Goal: Navigation & Orientation: Find specific page/section

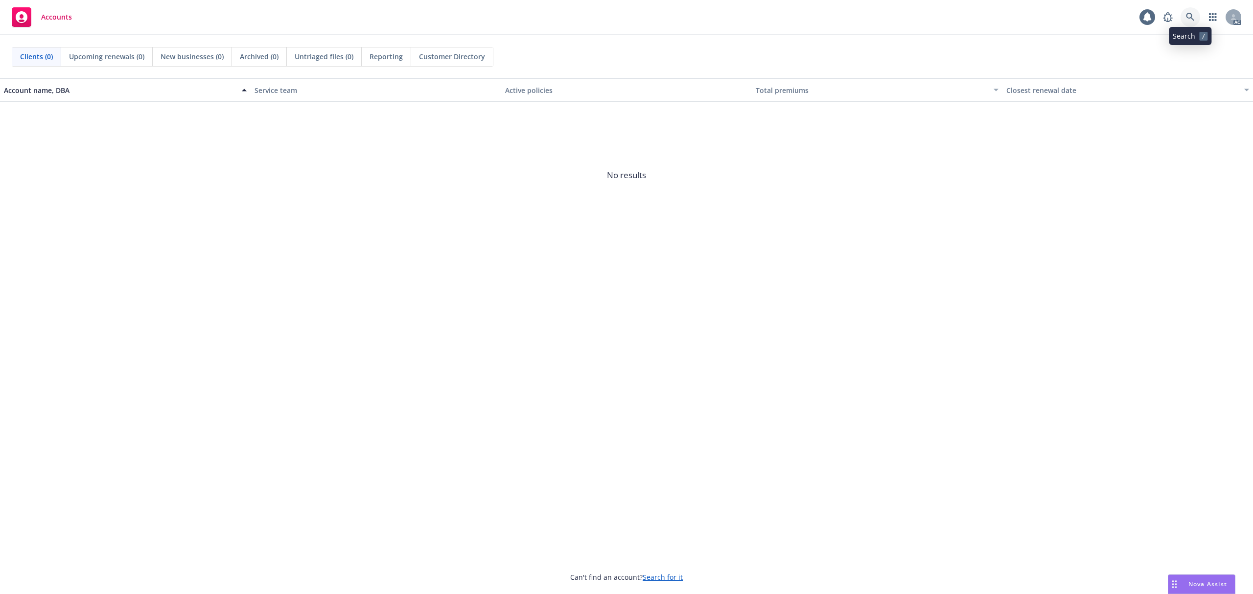
click at [1195, 22] on link at bounding box center [1190, 17] width 20 height 20
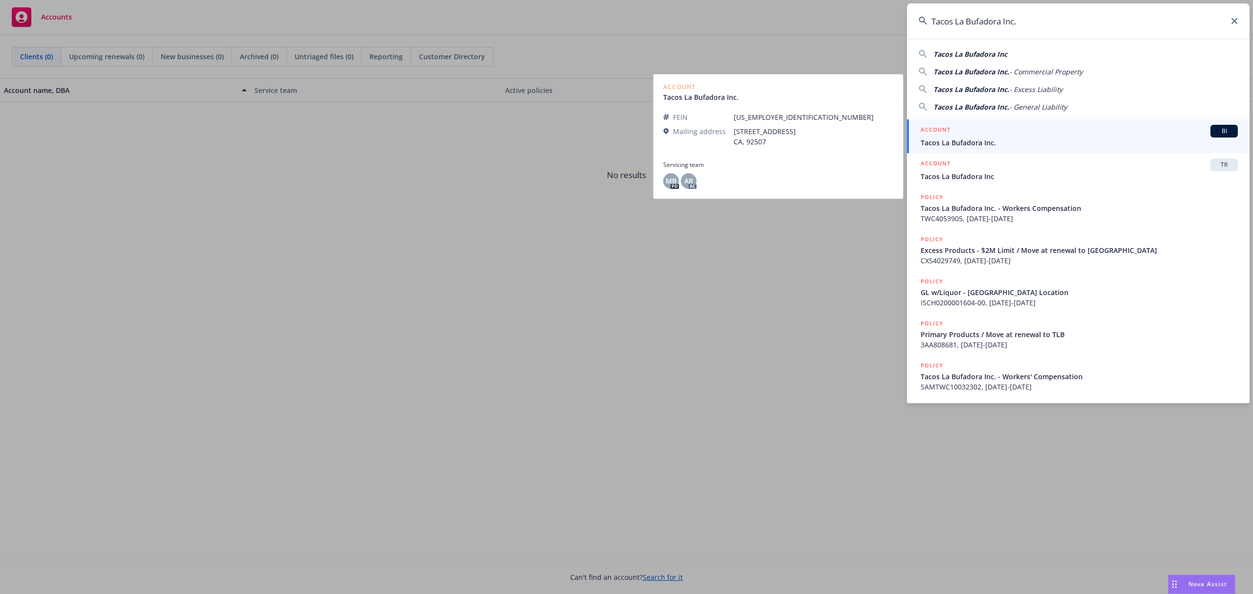
type input "Tacos La Bufadora Inc."
click at [1038, 135] on div "ACCOUNT BI" at bounding box center [1079, 131] width 317 height 13
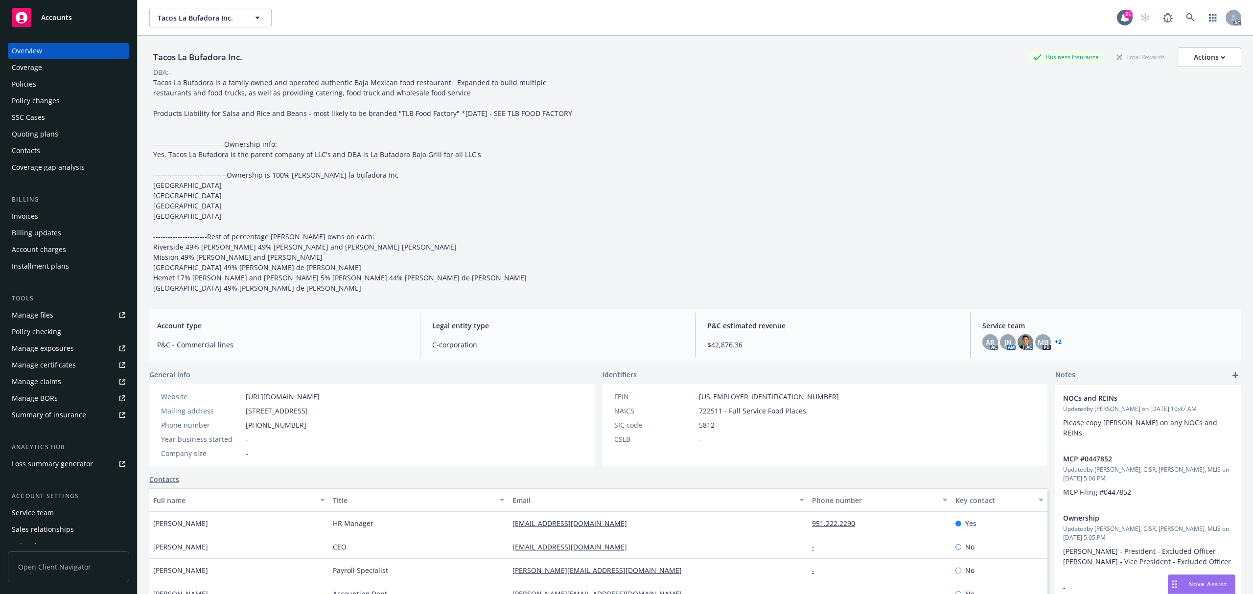
click at [55, 82] on div "Policies" at bounding box center [69, 84] width 114 height 16
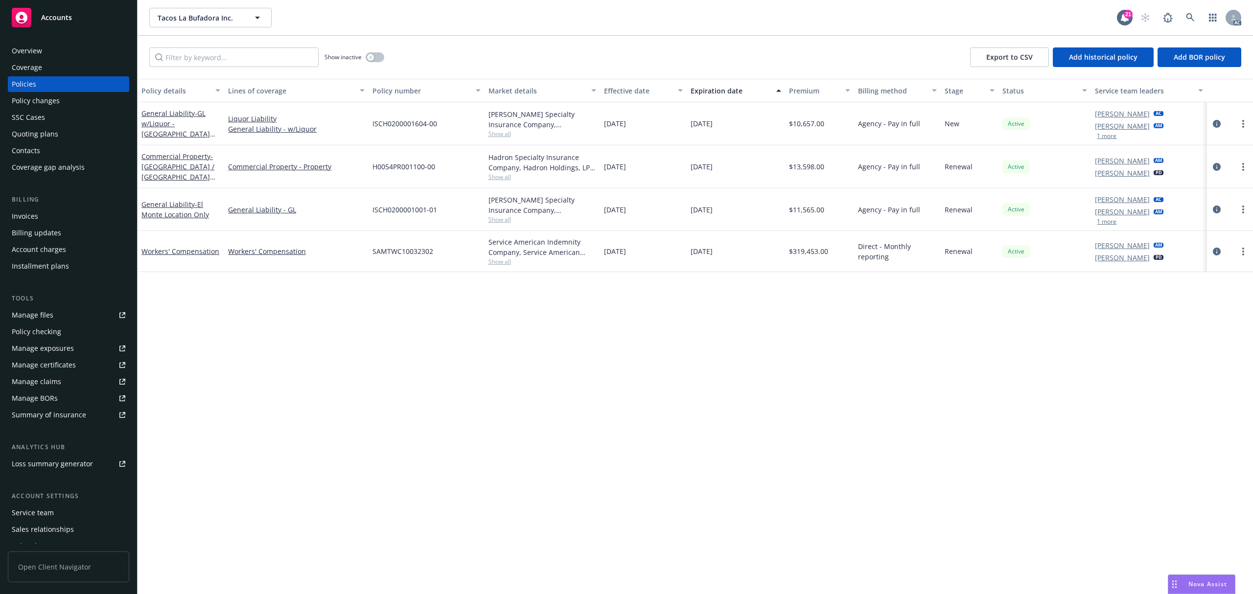
click at [1113, 137] on button "1 more" at bounding box center [1107, 136] width 20 height 6
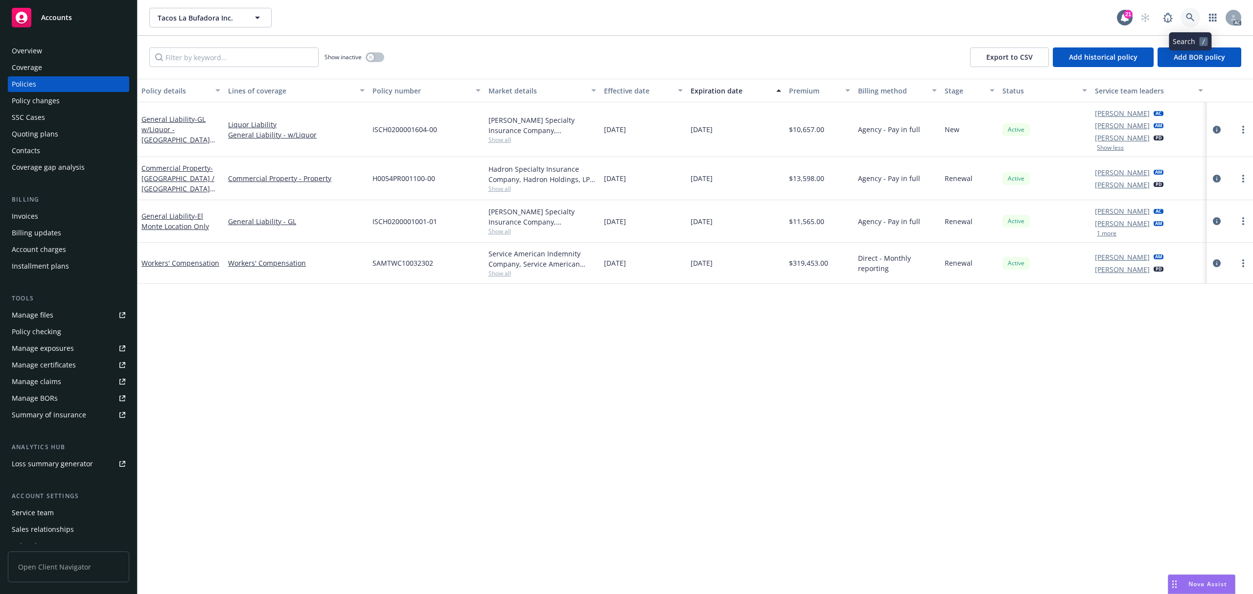
click at [1183, 17] on link at bounding box center [1190, 18] width 20 height 20
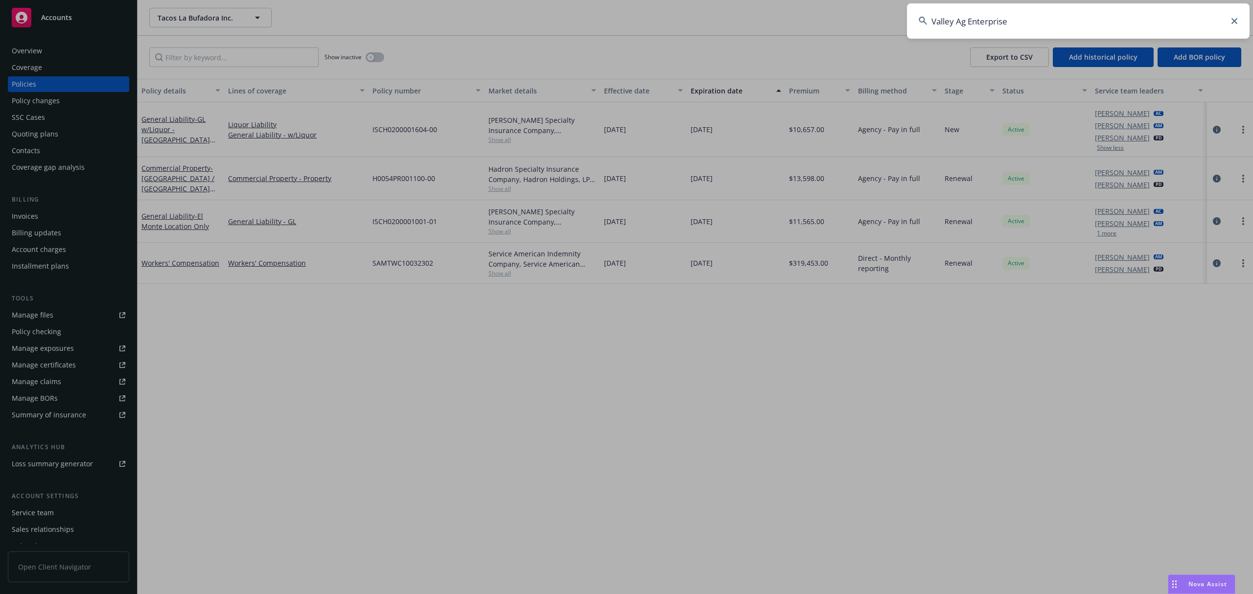
type input "Valley Ag Enterprise"
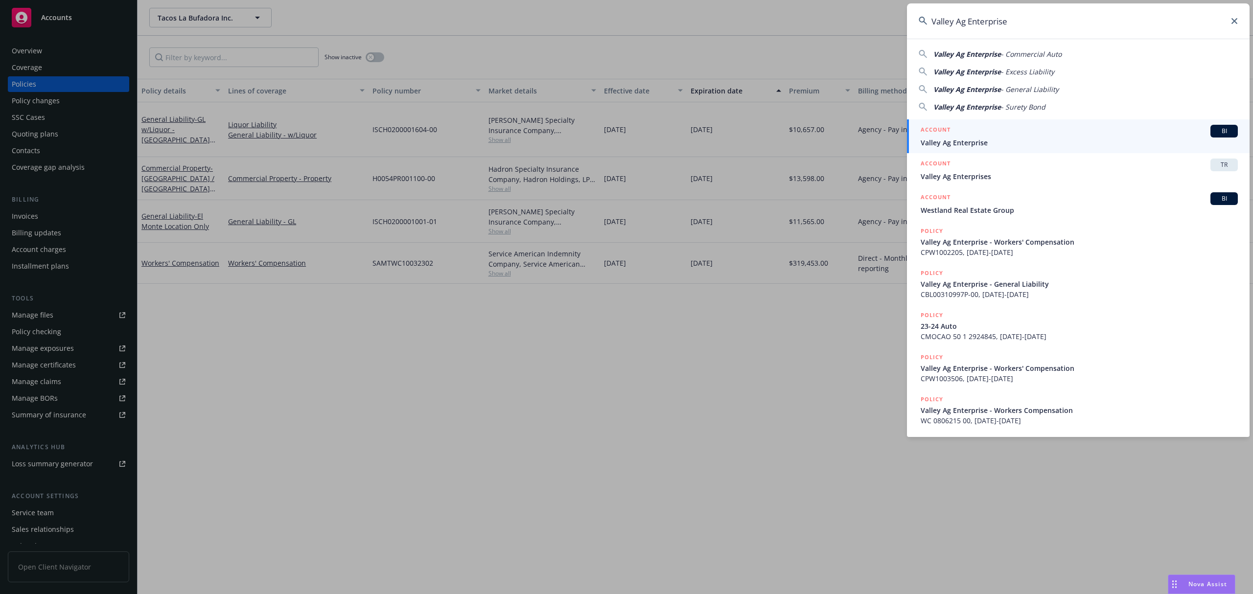
click at [1051, 134] on div "ACCOUNT BI" at bounding box center [1079, 131] width 317 height 13
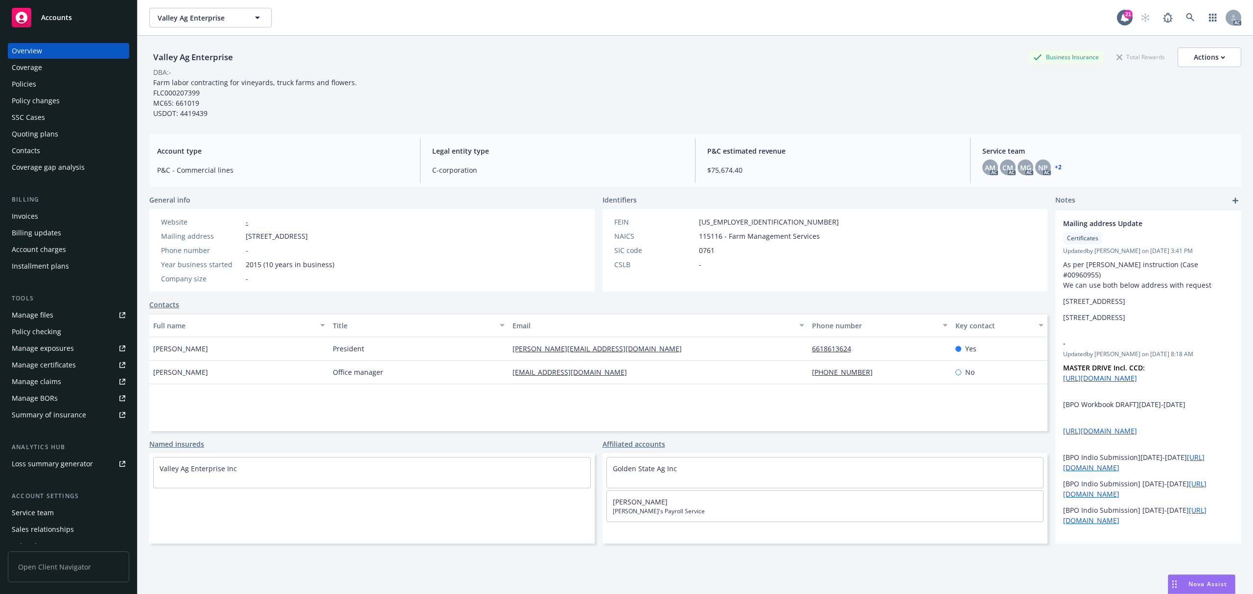
click at [47, 83] on div "Policies" at bounding box center [69, 84] width 114 height 16
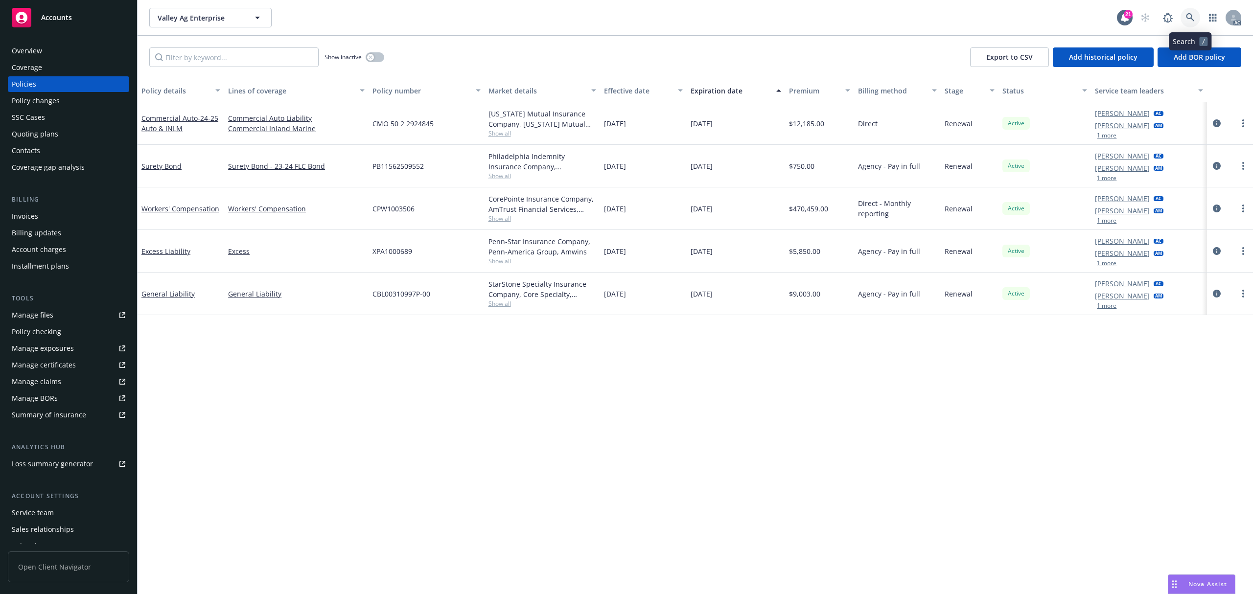
click at [1186, 14] on icon at bounding box center [1190, 17] width 9 height 9
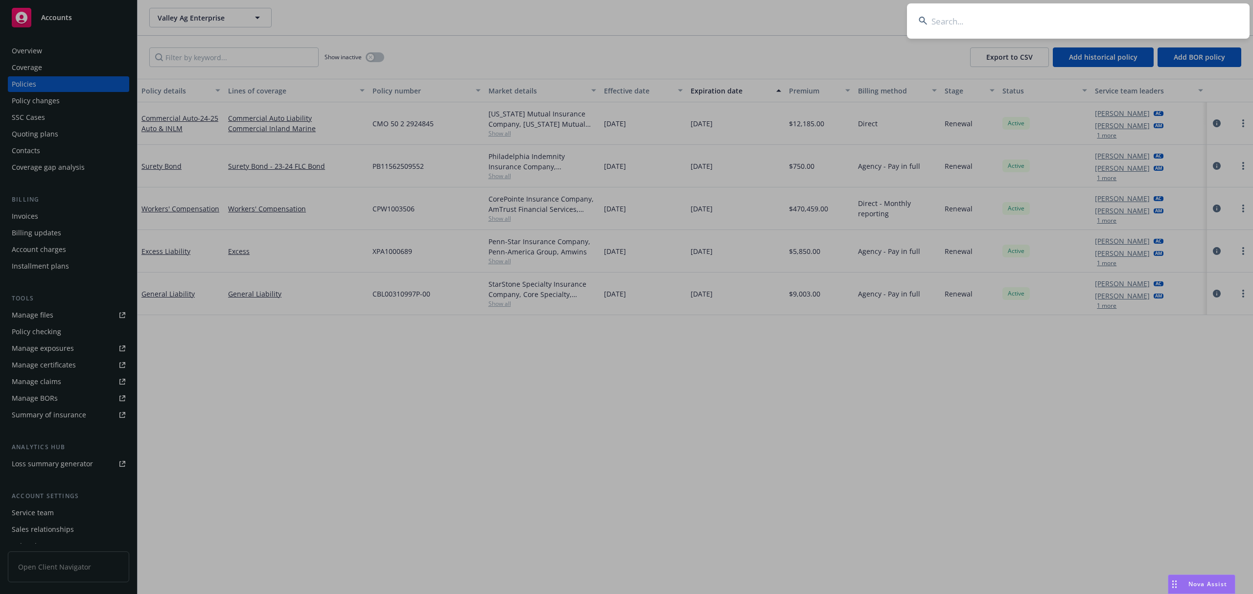
type input "Fresh Venture Foods LLC"
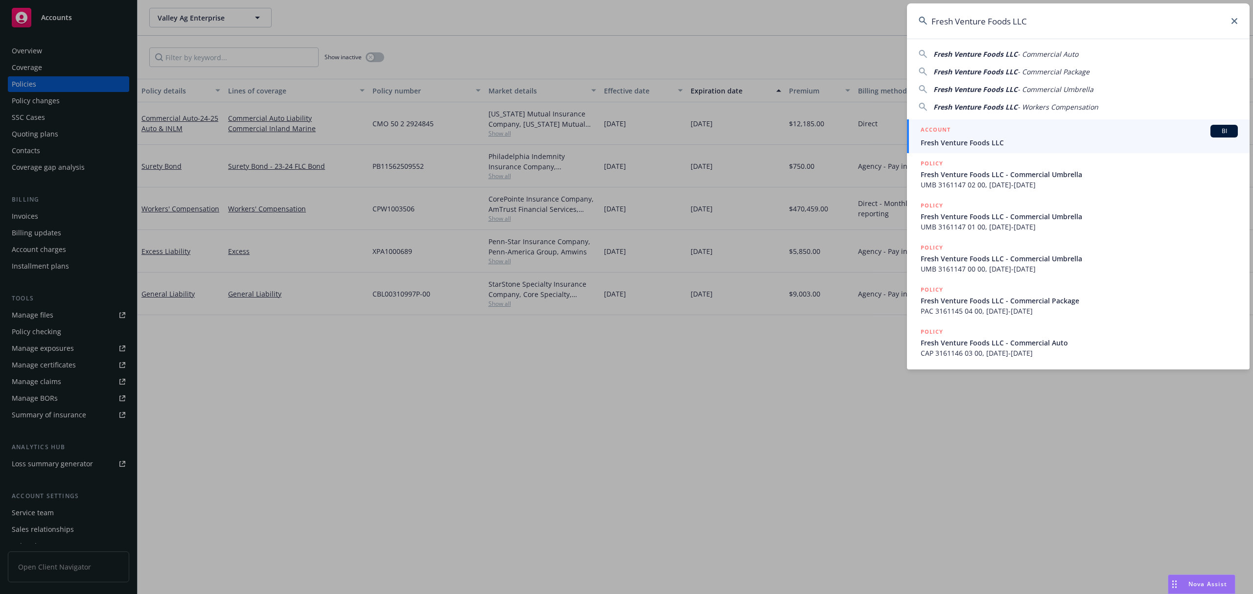
click at [1038, 138] on span "Fresh Venture Foods LLC" at bounding box center [1079, 143] width 317 height 10
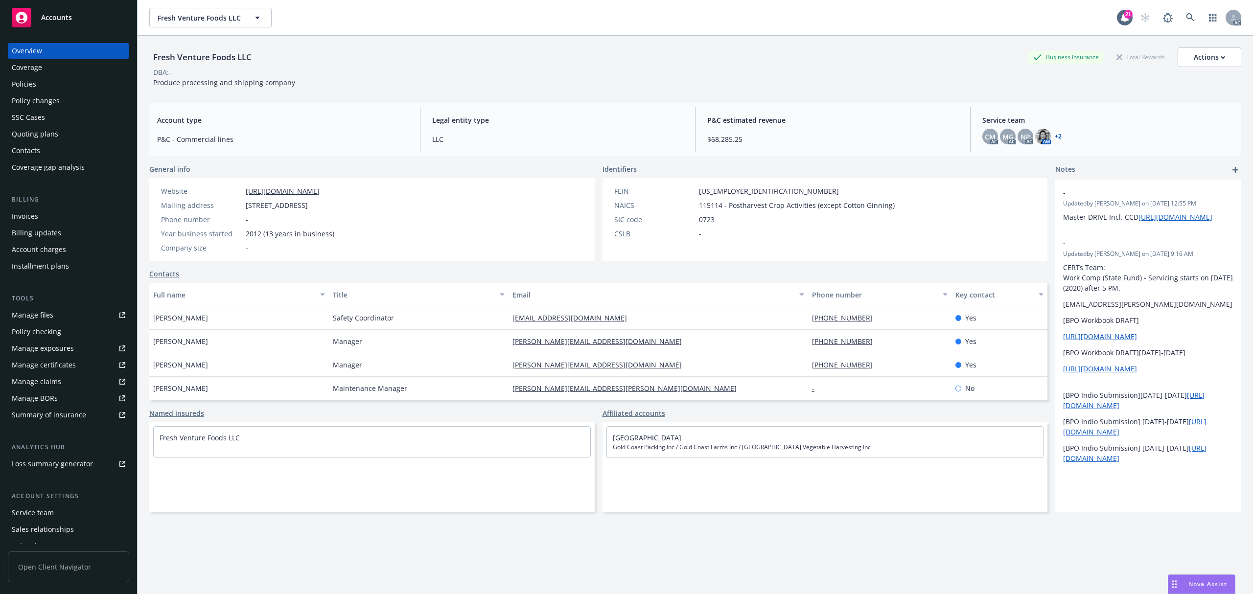
click at [38, 85] on div "Policies" at bounding box center [69, 84] width 114 height 16
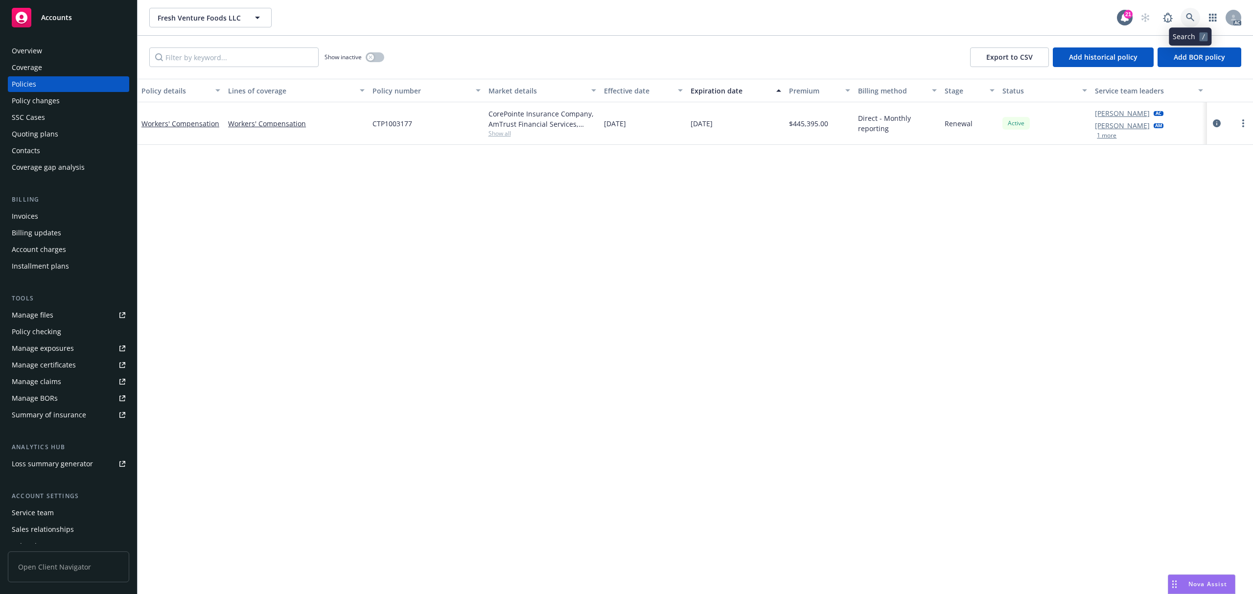
click at [1191, 20] on icon at bounding box center [1190, 17] width 9 height 9
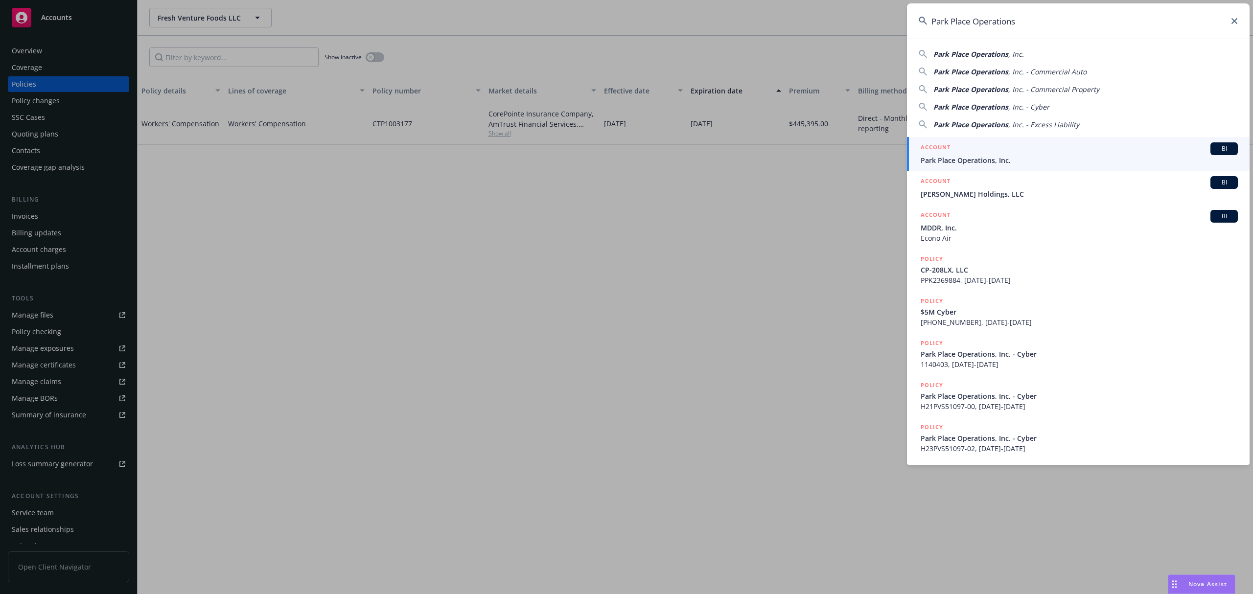
type input "Park Place Operations"
click at [1020, 161] on span "Park Place Operations, Inc." at bounding box center [1079, 160] width 317 height 10
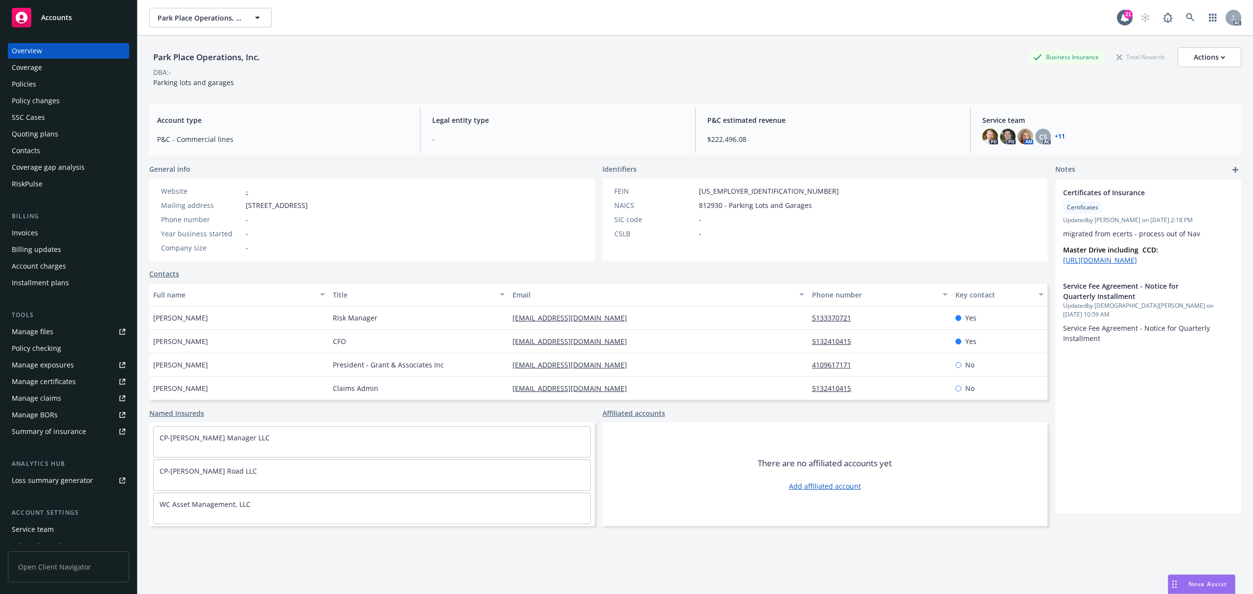
click at [41, 90] on div "Policies" at bounding box center [69, 84] width 114 height 16
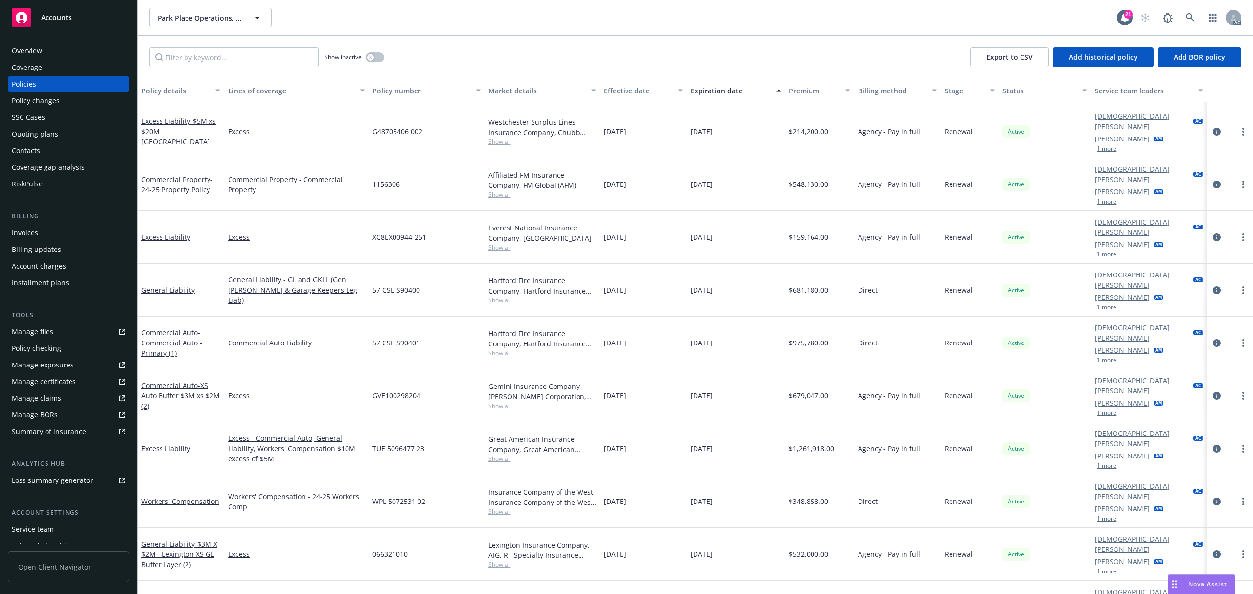
scroll to position [326, 0]
click at [1189, 20] on icon at bounding box center [1190, 17] width 9 height 9
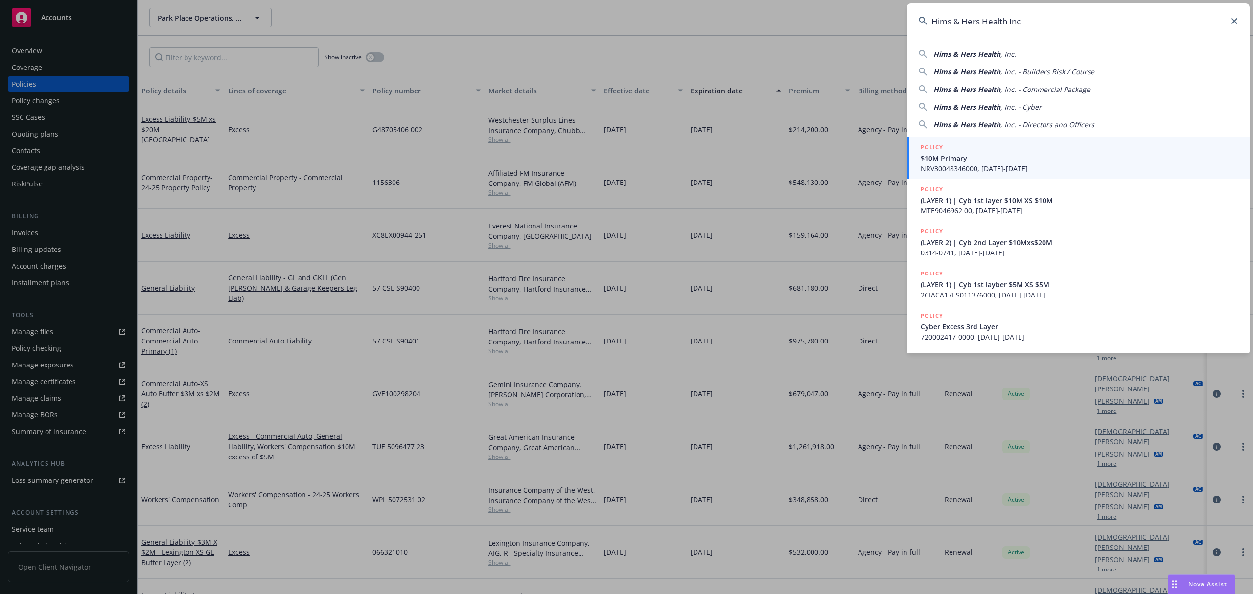
drag, startPoint x: 1038, startPoint y: 20, endPoint x: 1009, endPoint y: 20, distance: 28.9
click at [1009, 20] on input "Hims & Hers Health Inc" at bounding box center [1078, 20] width 343 height 35
drag, startPoint x: 1016, startPoint y: 22, endPoint x: 955, endPoint y: 21, distance: 61.2
click at [955, 21] on input "Hims & Hers Health" at bounding box center [1078, 20] width 343 height 35
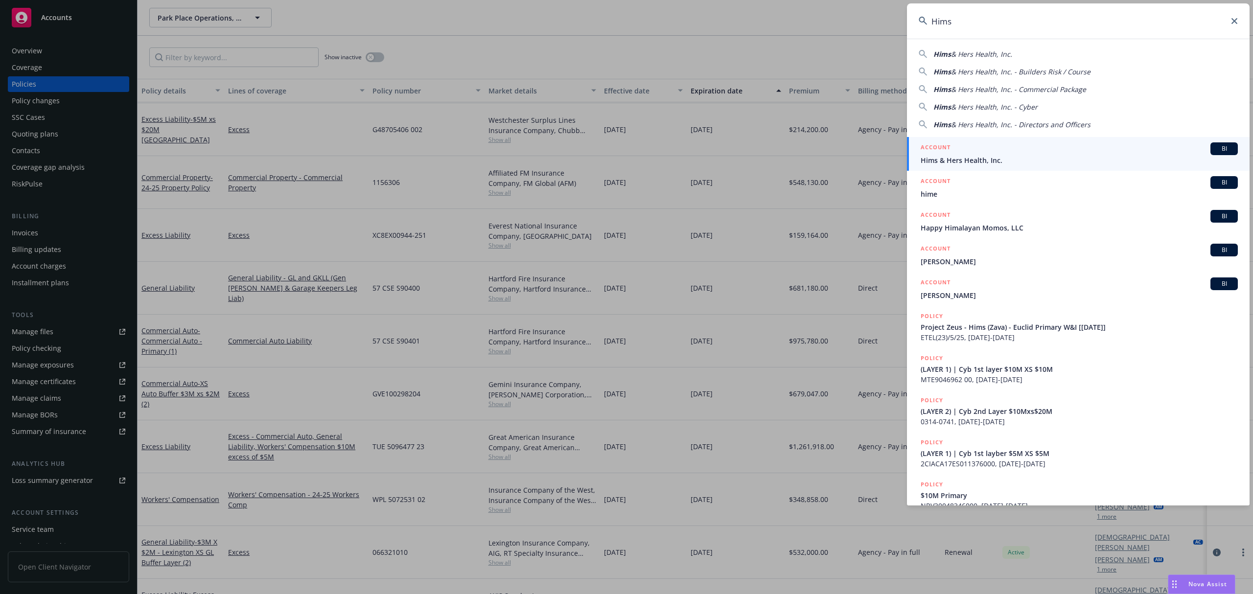
type input "Hims"
click at [1028, 150] on div "ACCOUNT BI" at bounding box center [1079, 148] width 317 height 13
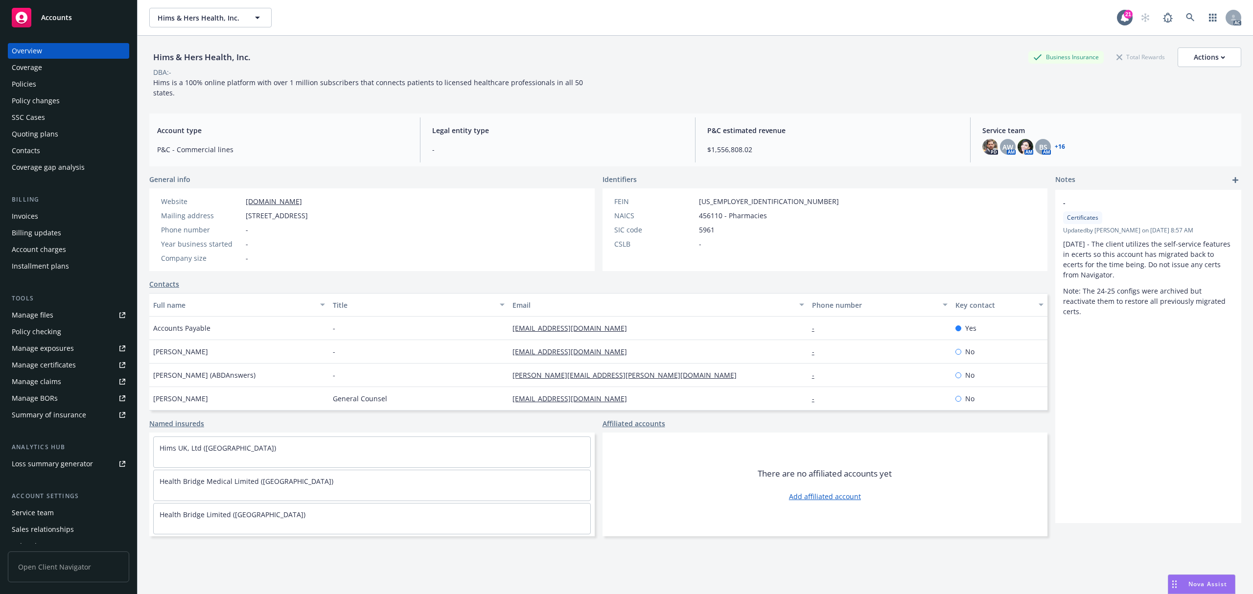
click at [40, 89] on div "Policies" at bounding box center [69, 84] width 114 height 16
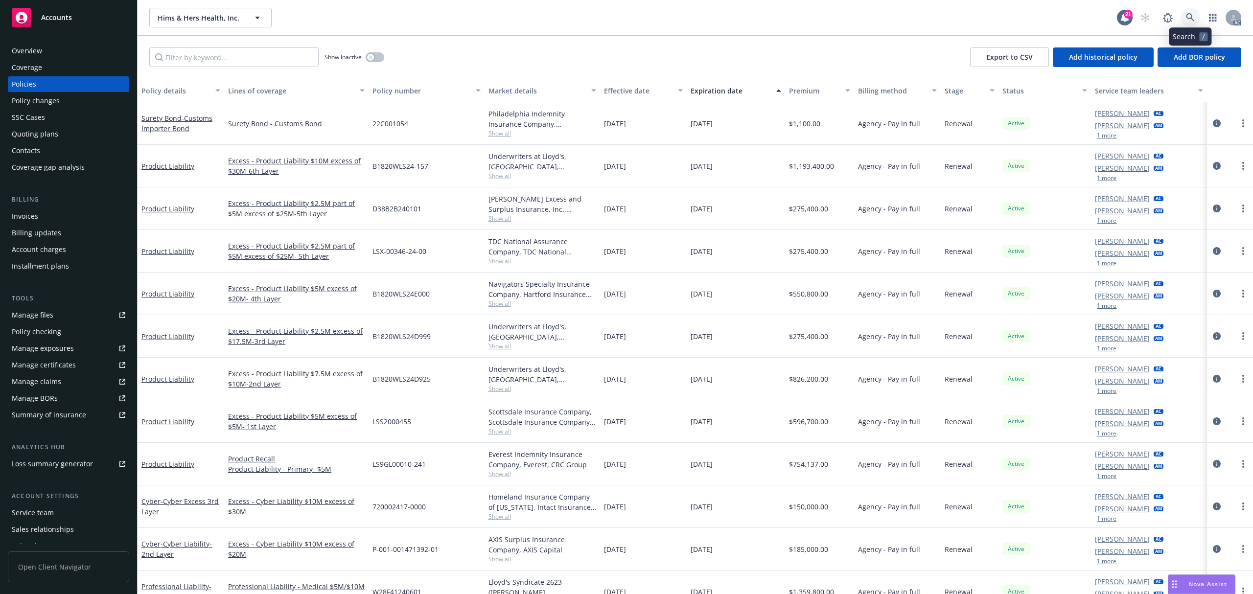
click at [1190, 18] on icon at bounding box center [1190, 17] width 9 height 9
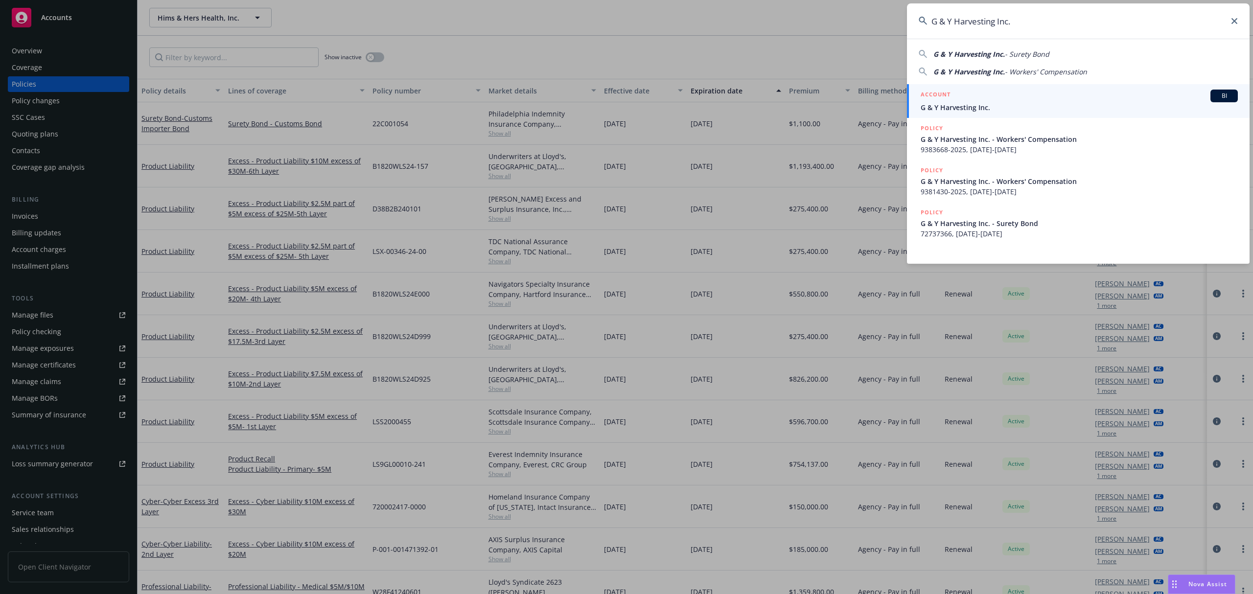
type input "G & Y Harvesting Inc."
click at [1000, 102] on span "G & Y Harvesting Inc." at bounding box center [1079, 107] width 317 height 10
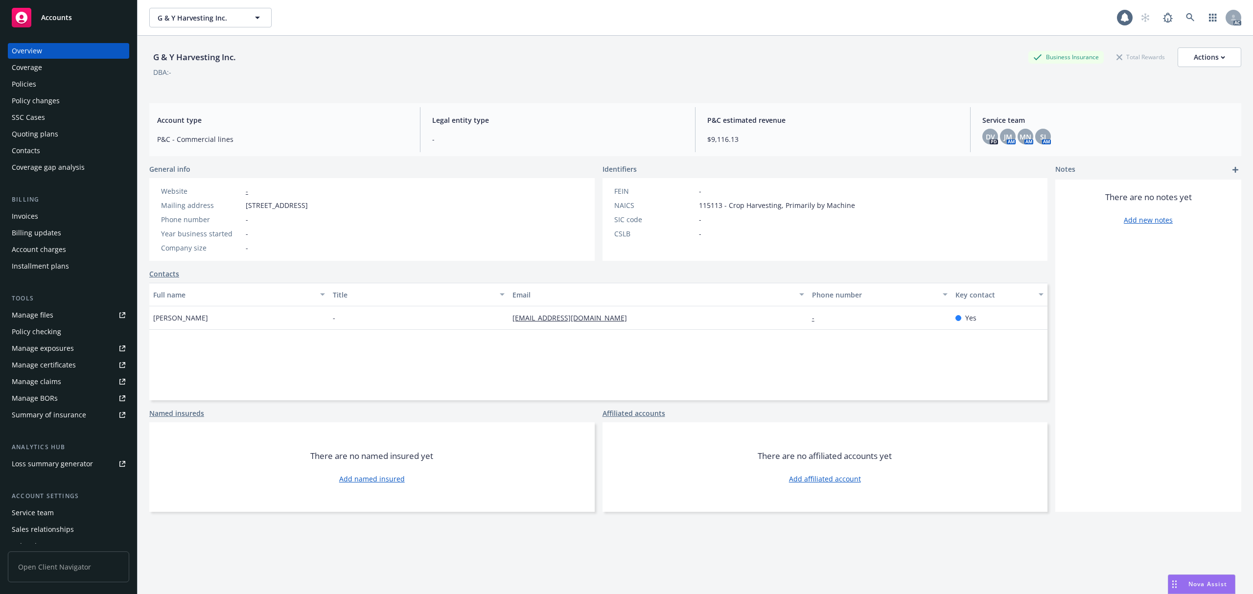
click at [24, 85] on div "Policies" at bounding box center [24, 84] width 24 height 16
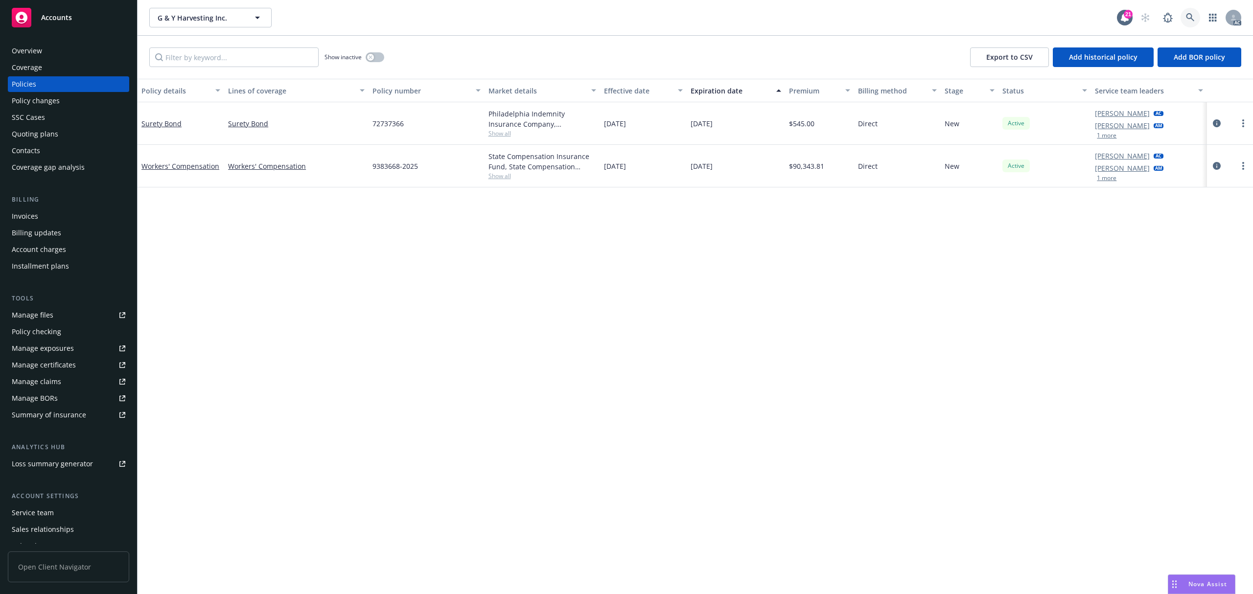
click at [1181, 20] on link at bounding box center [1190, 18] width 20 height 20
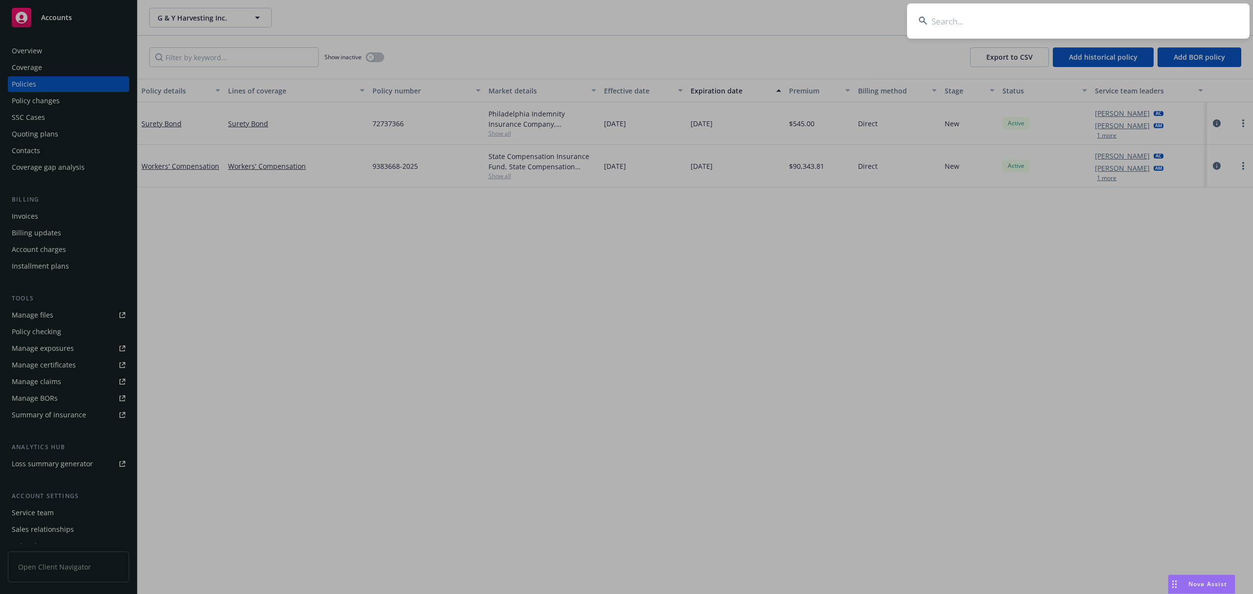
type input "PHH Mortgage"
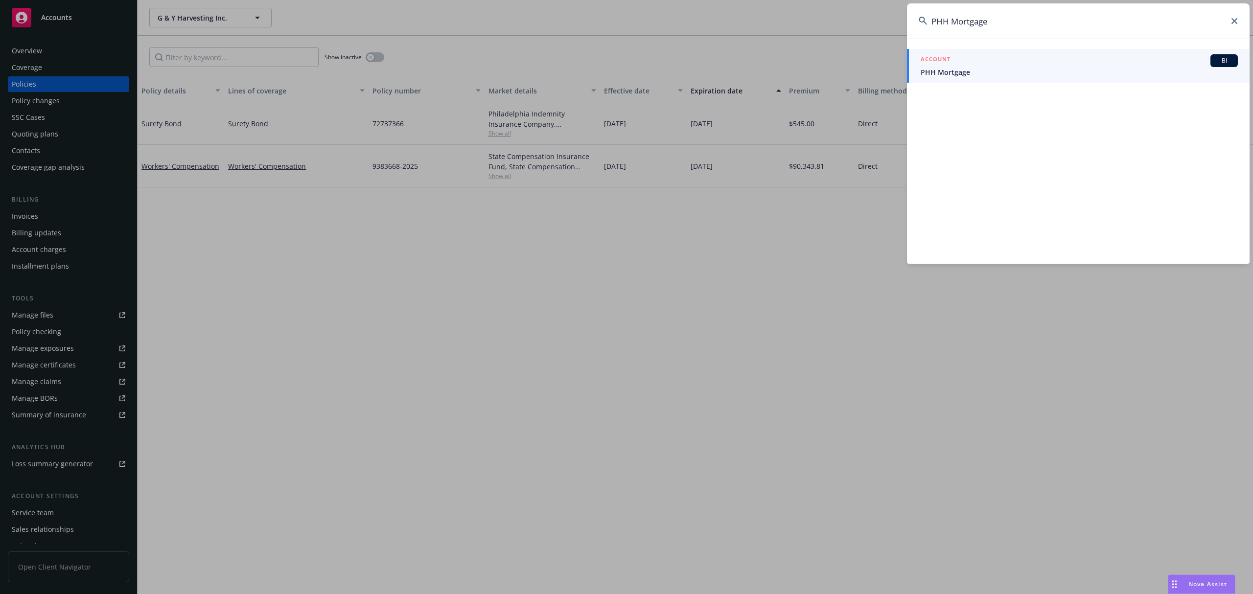
click at [984, 78] on link "ACCOUNT BI PHH Mortgage" at bounding box center [1078, 66] width 343 height 34
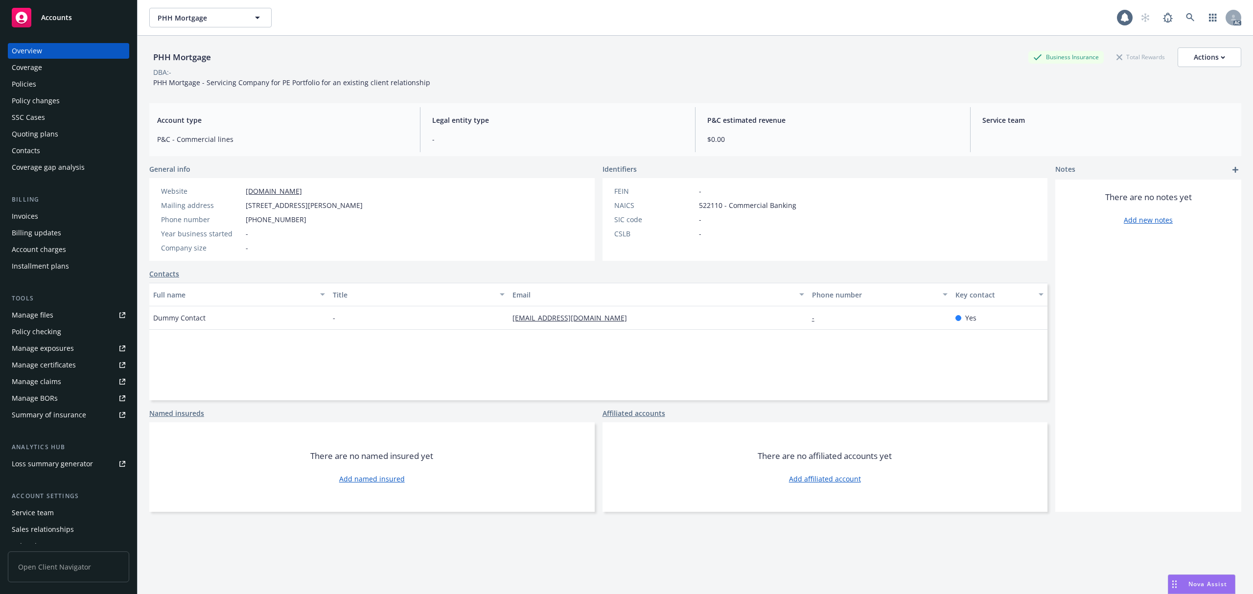
click at [38, 89] on div "Policies" at bounding box center [69, 84] width 114 height 16
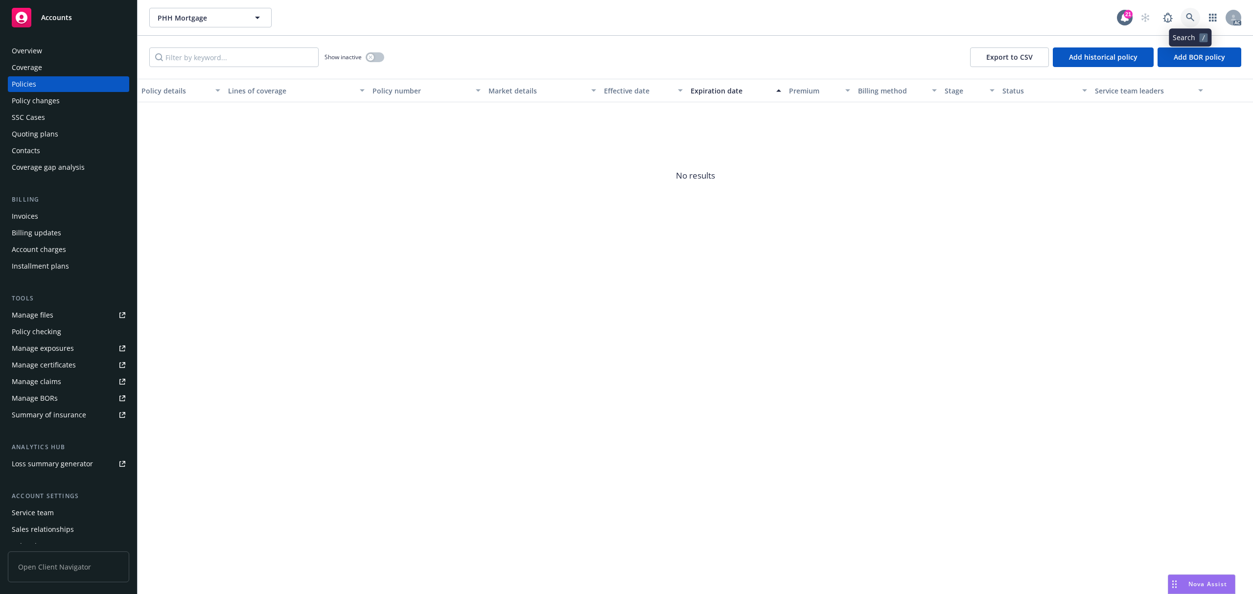
click at [1187, 18] on icon at bounding box center [1190, 17] width 9 height 9
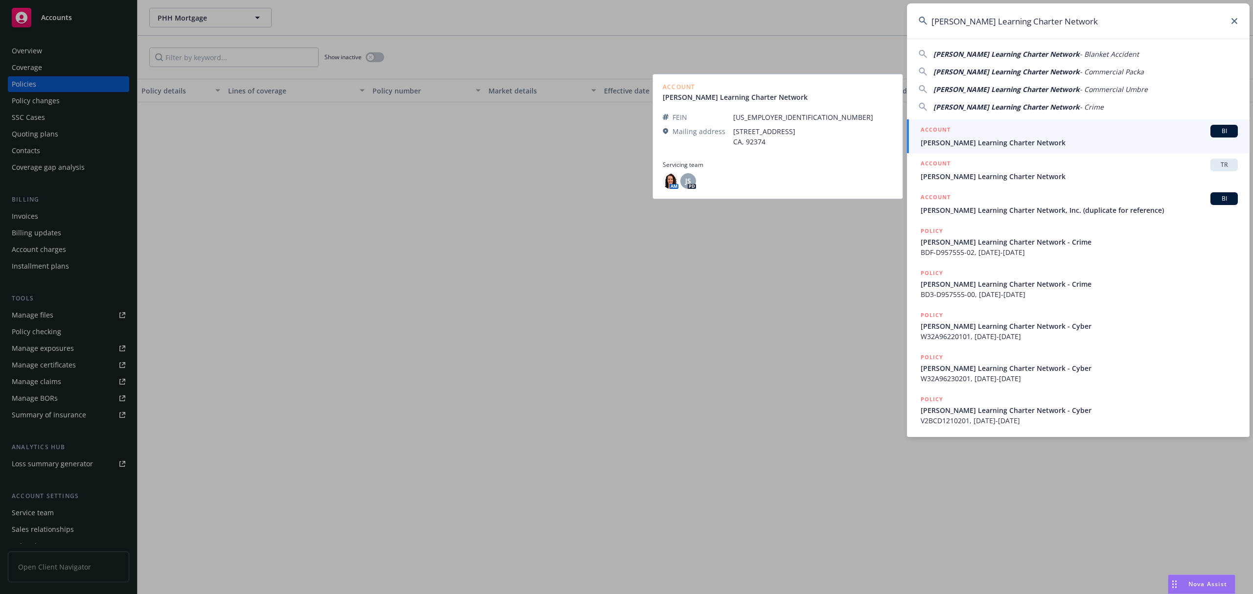
type input "[PERSON_NAME] Learning Charter Network"
click at [1028, 132] on div "ACCOUNT BI" at bounding box center [1079, 131] width 317 height 13
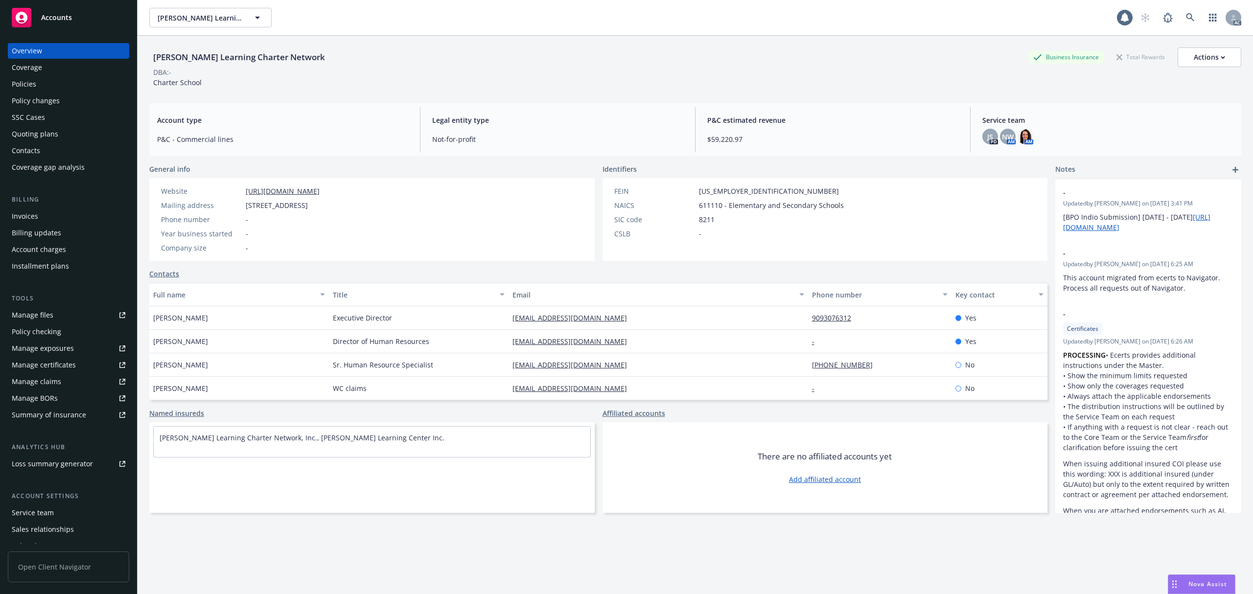
click at [34, 85] on div "Policies" at bounding box center [24, 84] width 24 height 16
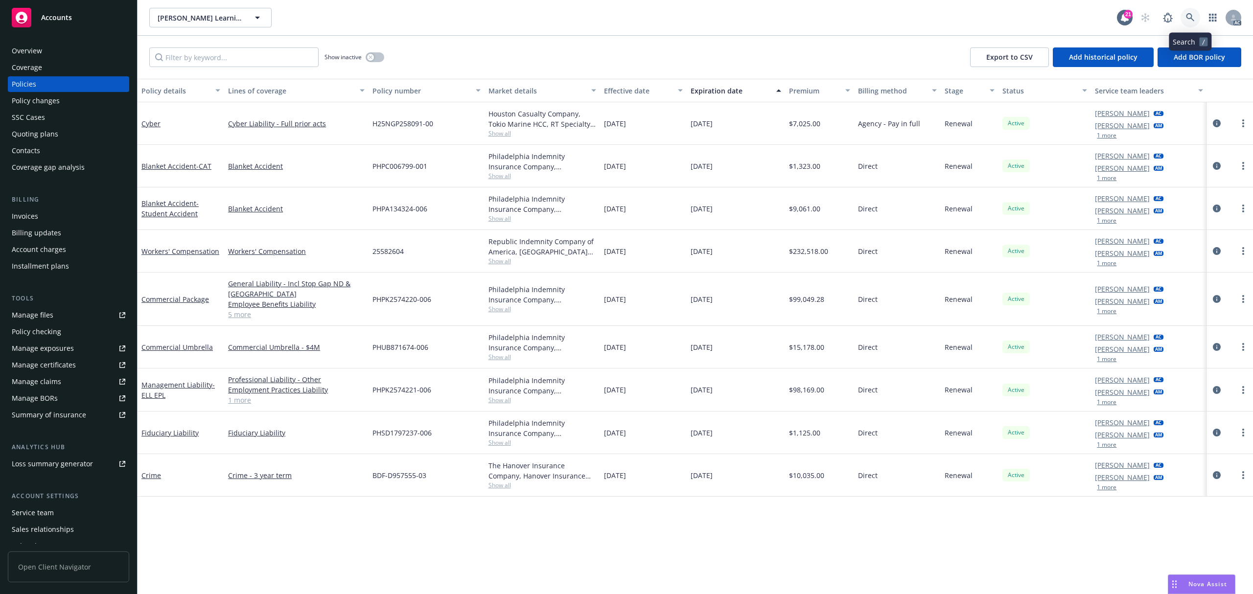
click at [1181, 13] on link at bounding box center [1190, 18] width 20 height 20
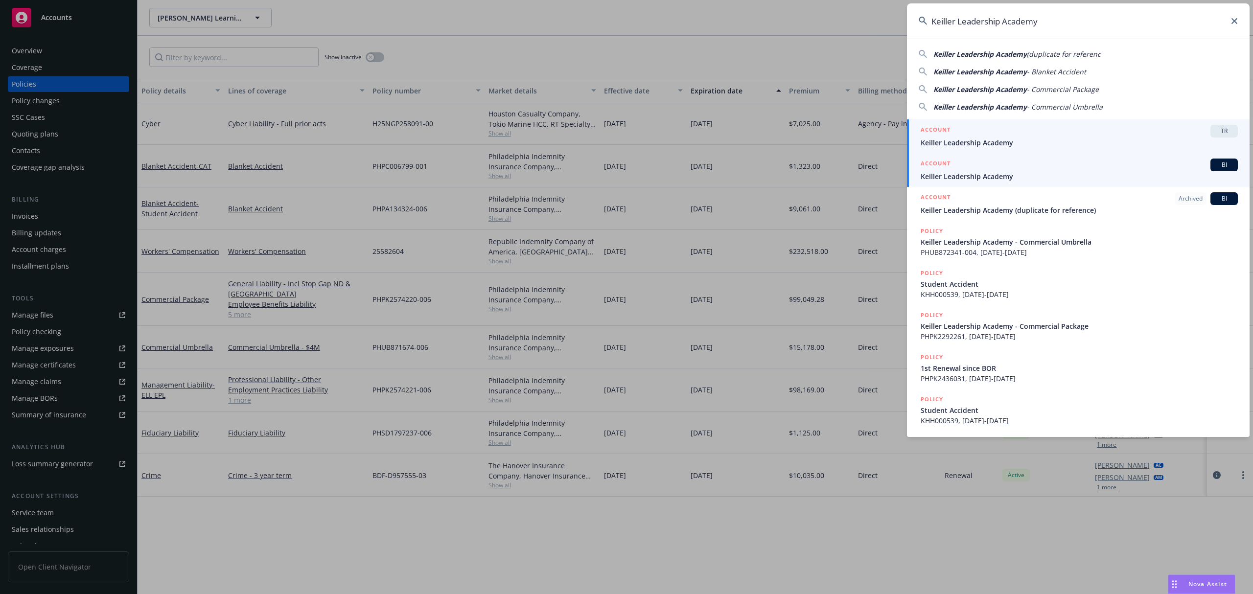
type input "Keiller Leadership Academy"
click at [1034, 182] on link "ACCOUNT BI Keiller Leadership Academy" at bounding box center [1078, 170] width 343 height 34
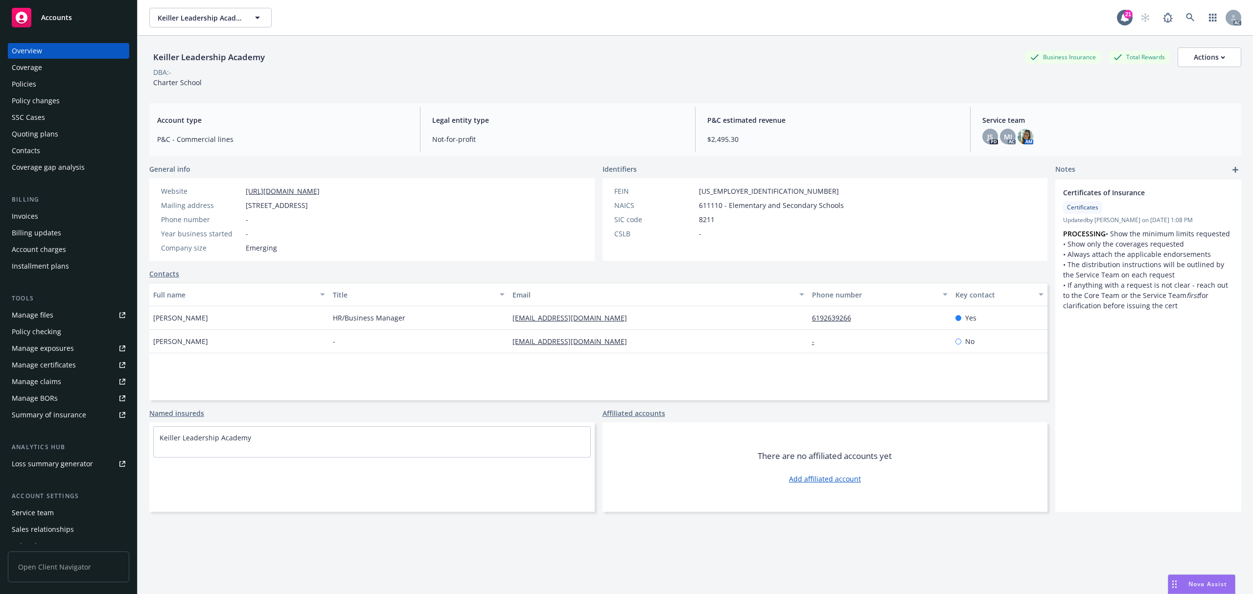
click at [40, 91] on div "Overview Coverage Policies Policy changes SSC Cases Quoting plans Contacts Cove…" at bounding box center [68, 109] width 121 height 132
click at [42, 86] on div "Policies" at bounding box center [69, 84] width 114 height 16
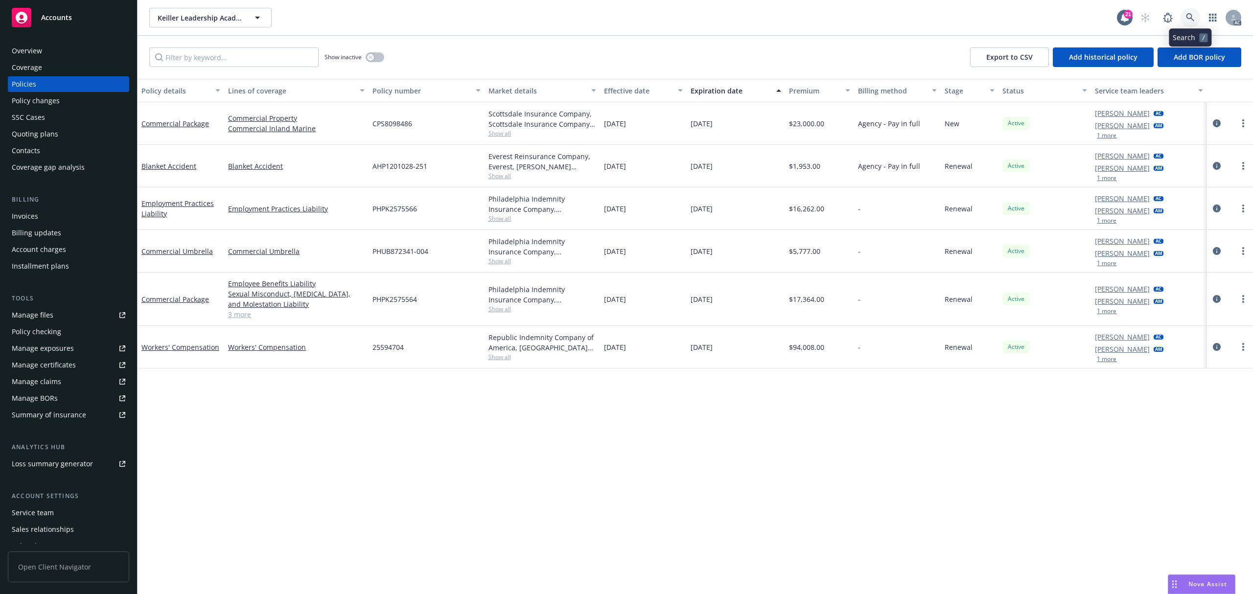
click at [1186, 16] on icon at bounding box center [1190, 17] width 8 height 8
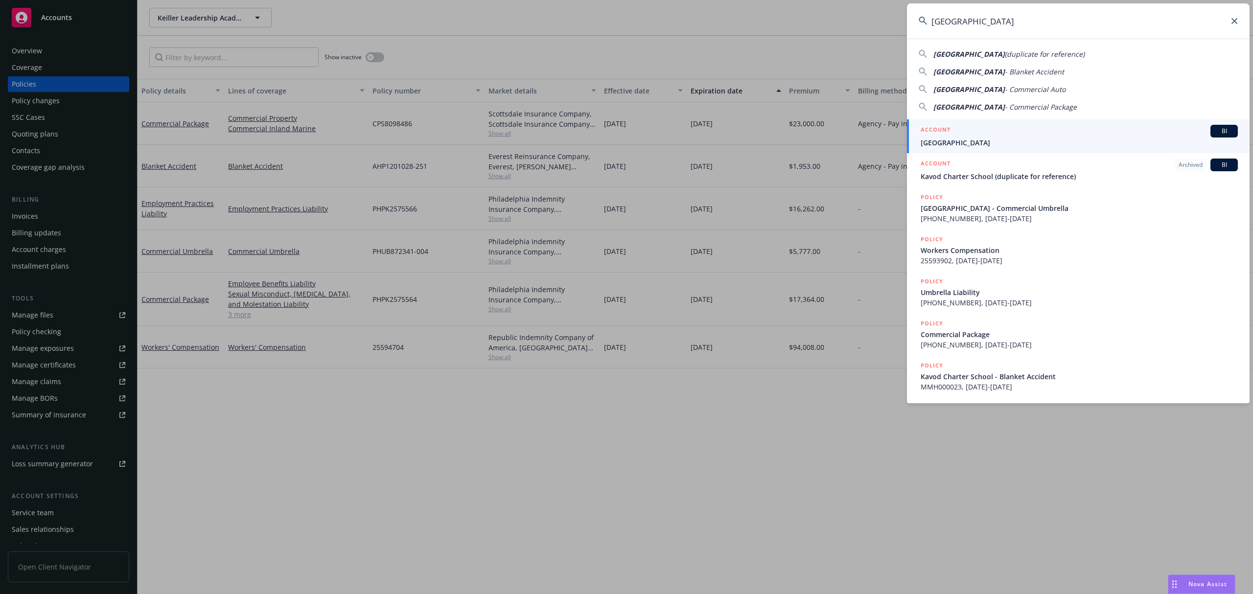
type input "[GEOGRAPHIC_DATA]"
click at [1024, 139] on span "[GEOGRAPHIC_DATA]" at bounding box center [1079, 143] width 317 height 10
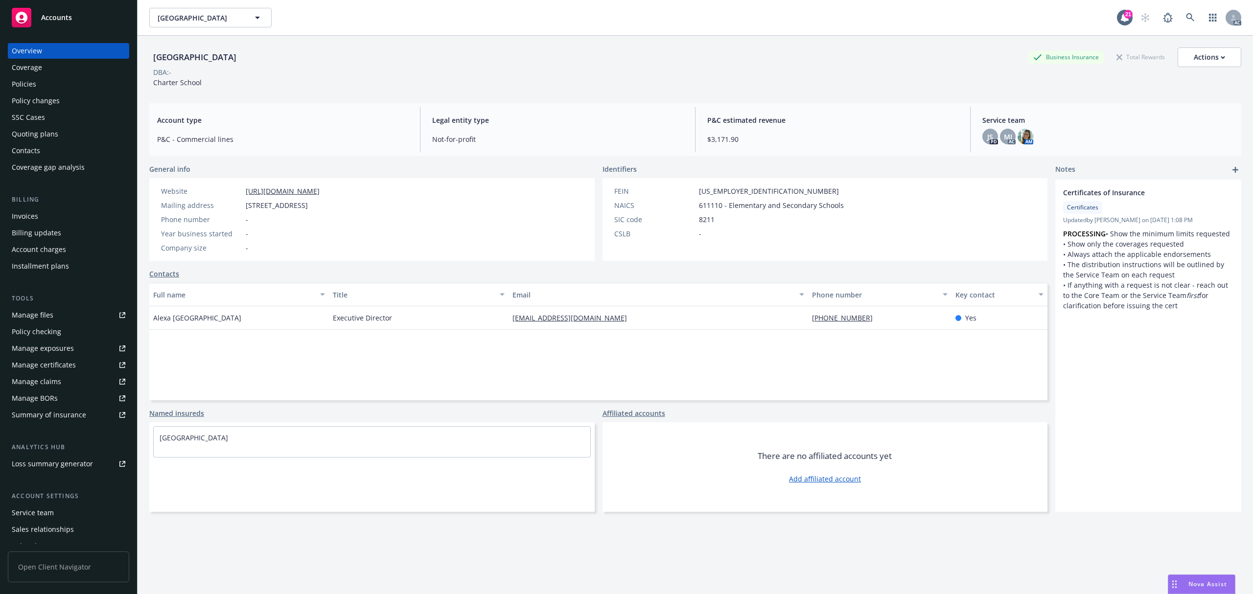
click at [32, 85] on div "Policies" at bounding box center [24, 84] width 24 height 16
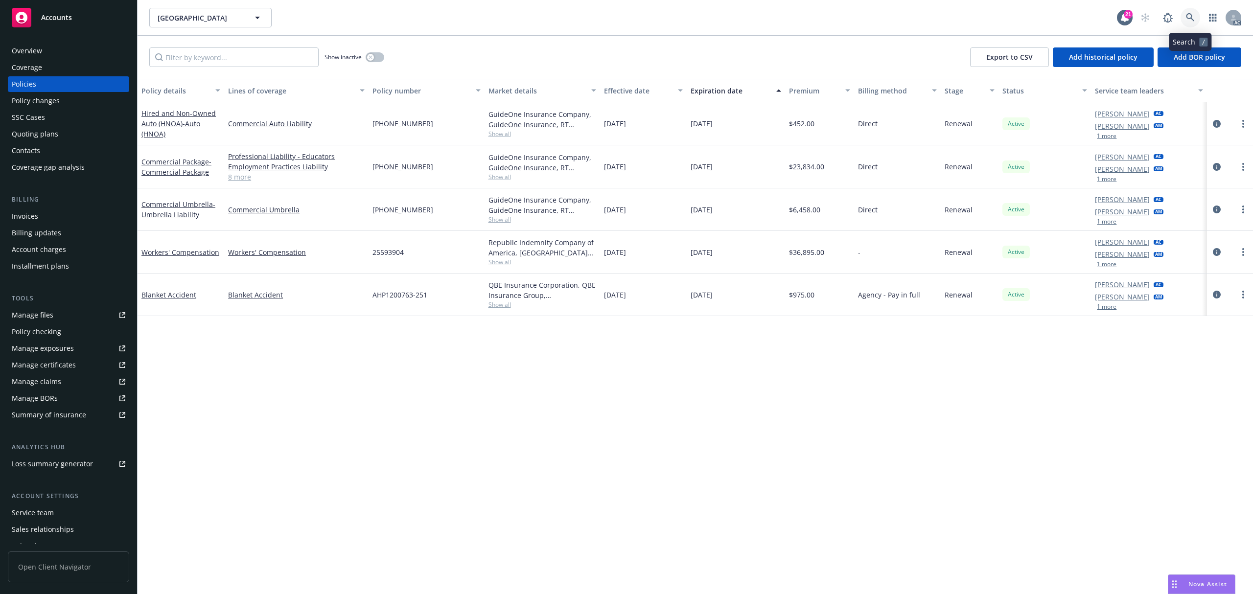
click at [1186, 21] on icon at bounding box center [1190, 17] width 9 height 9
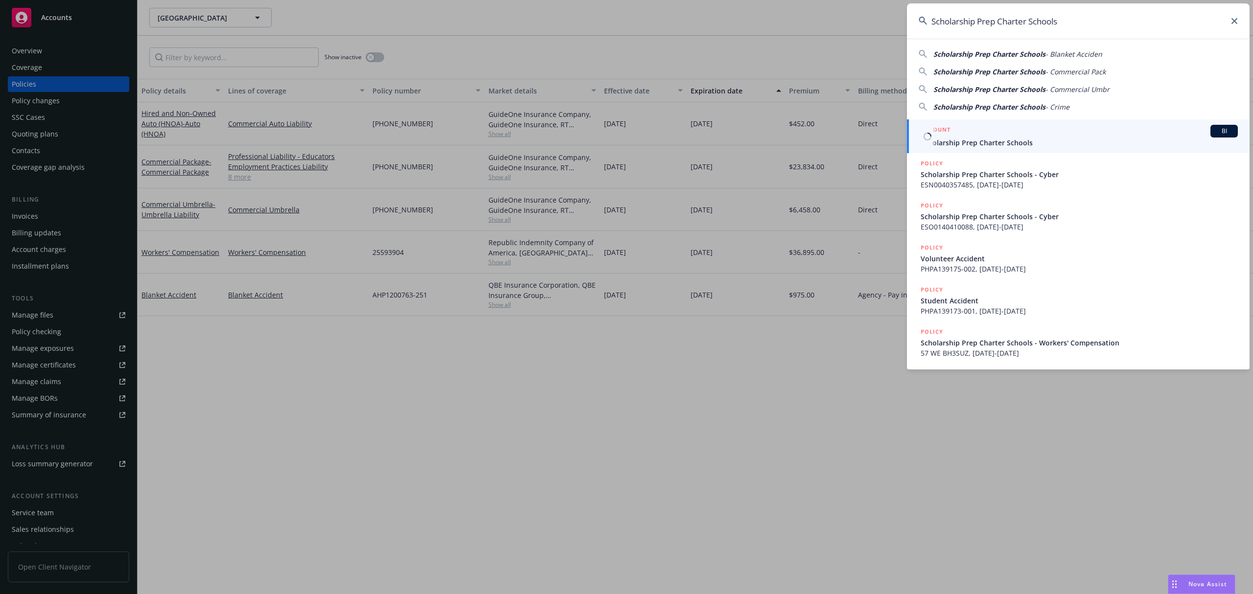
type input "Scholarship Prep Charter Schools"
click at [1058, 138] on span "Scholarship Prep Charter Schools" at bounding box center [1079, 143] width 317 height 10
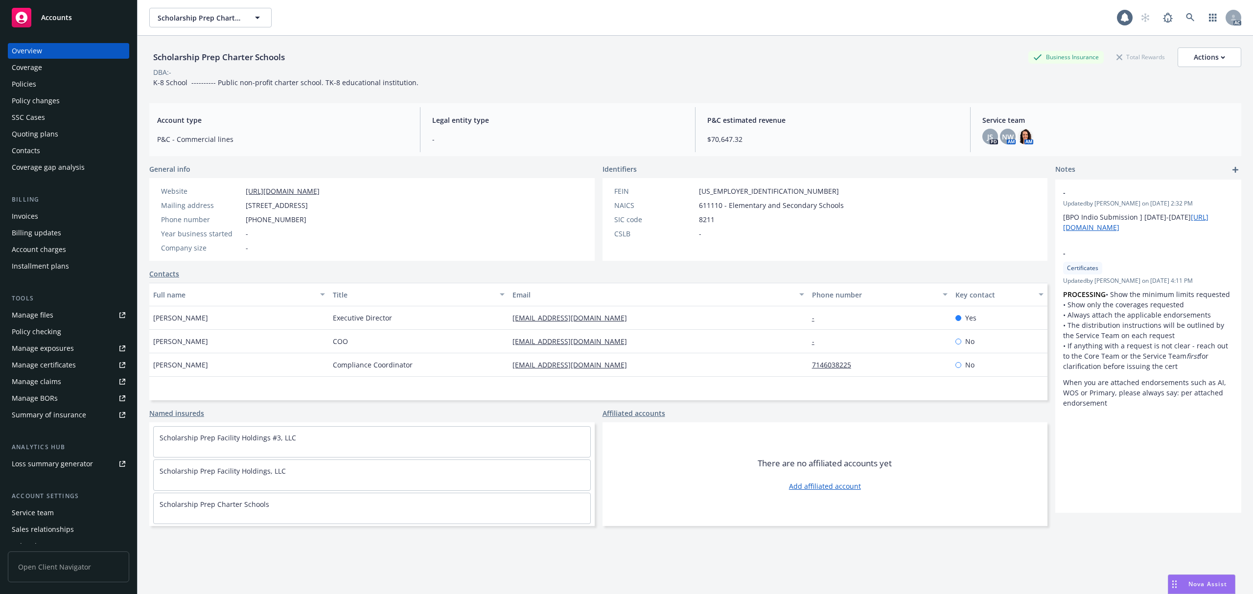
click at [55, 82] on div "Policies" at bounding box center [69, 84] width 114 height 16
